Goal: Information Seeking & Learning: Learn about a topic

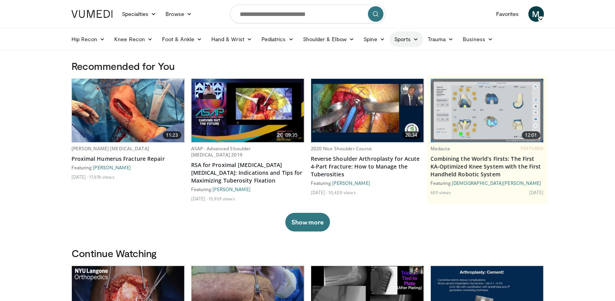
click at [407, 41] on link "Sports" at bounding box center [406, 39] width 33 height 16
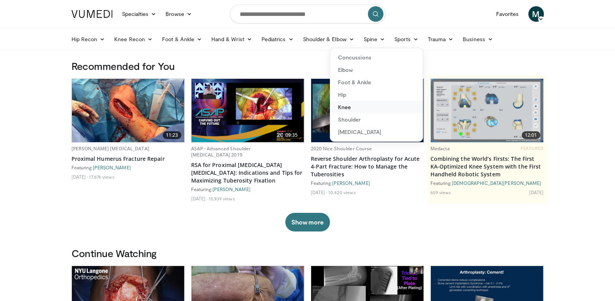
click at [373, 110] on link "Knee" at bounding box center [376, 107] width 92 height 12
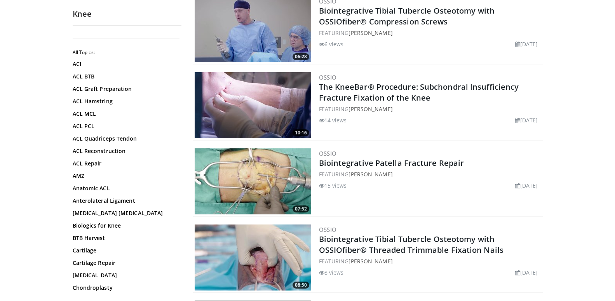
scroll to position [416, 0]
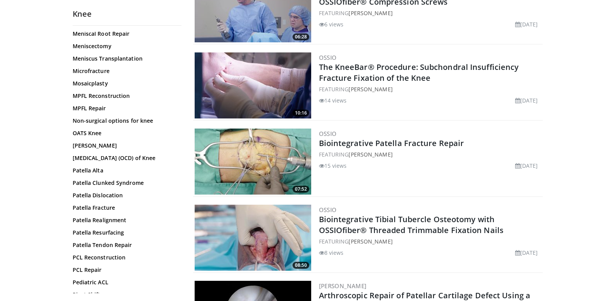
scroll to position [615, 0]
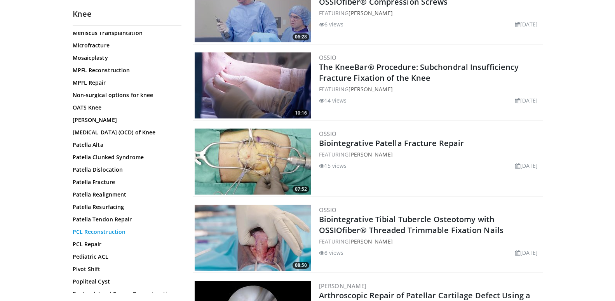
click at [106, 236] on link "PCL Reconstruction" at bounding box center [125, 232] width 105 height 8
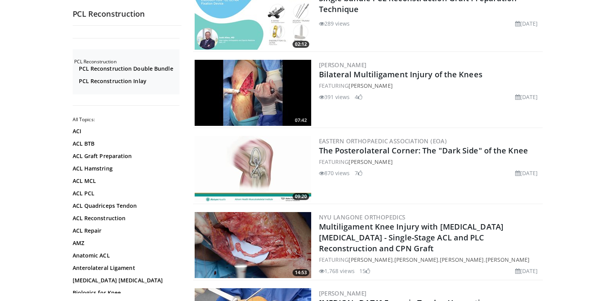
scroll to position [733, 0]
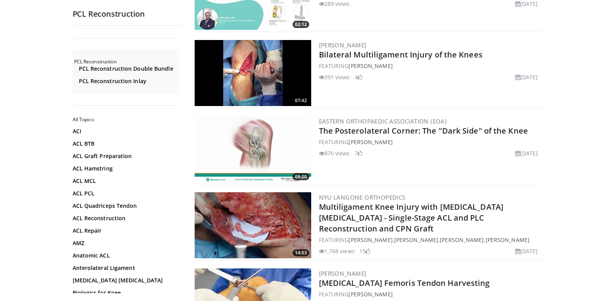
click at [248, 223] on img at bounding box center [253, 225] width 117 height 66
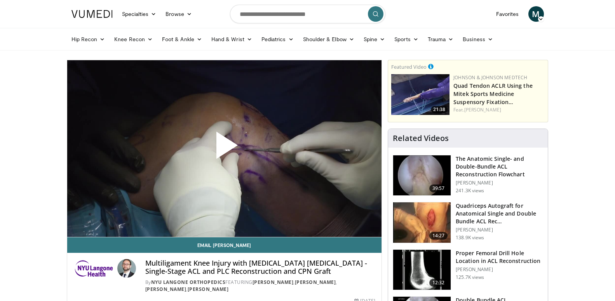
click at [224, 148] on span "Video Player" at bounding box center [224, 148] width 0 height 0
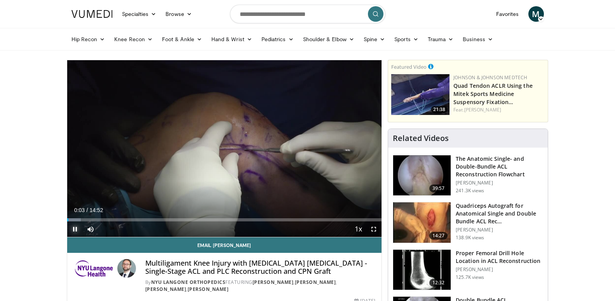
click at [76, 228] on span "Video Player" at bounding box center [75, 229] width 16 height 16
